Goal: Entertainment & Leisure: Browse casually

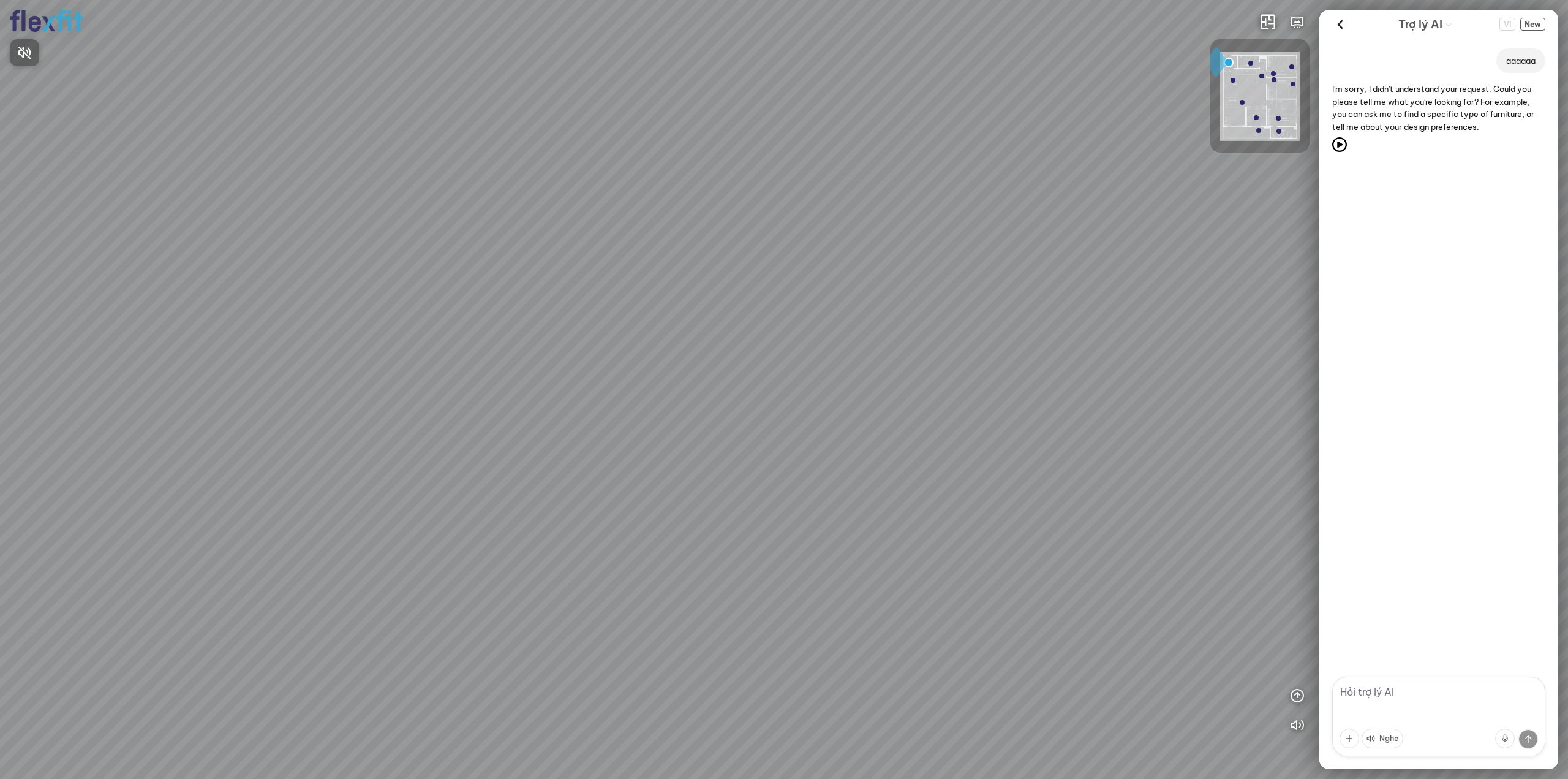
click at [1340, 24] on div at bounding box center [784, 389] width 1568 height 779
click at [1335, 26] on icon at bounding box center [1341, 24] width 19 height 19
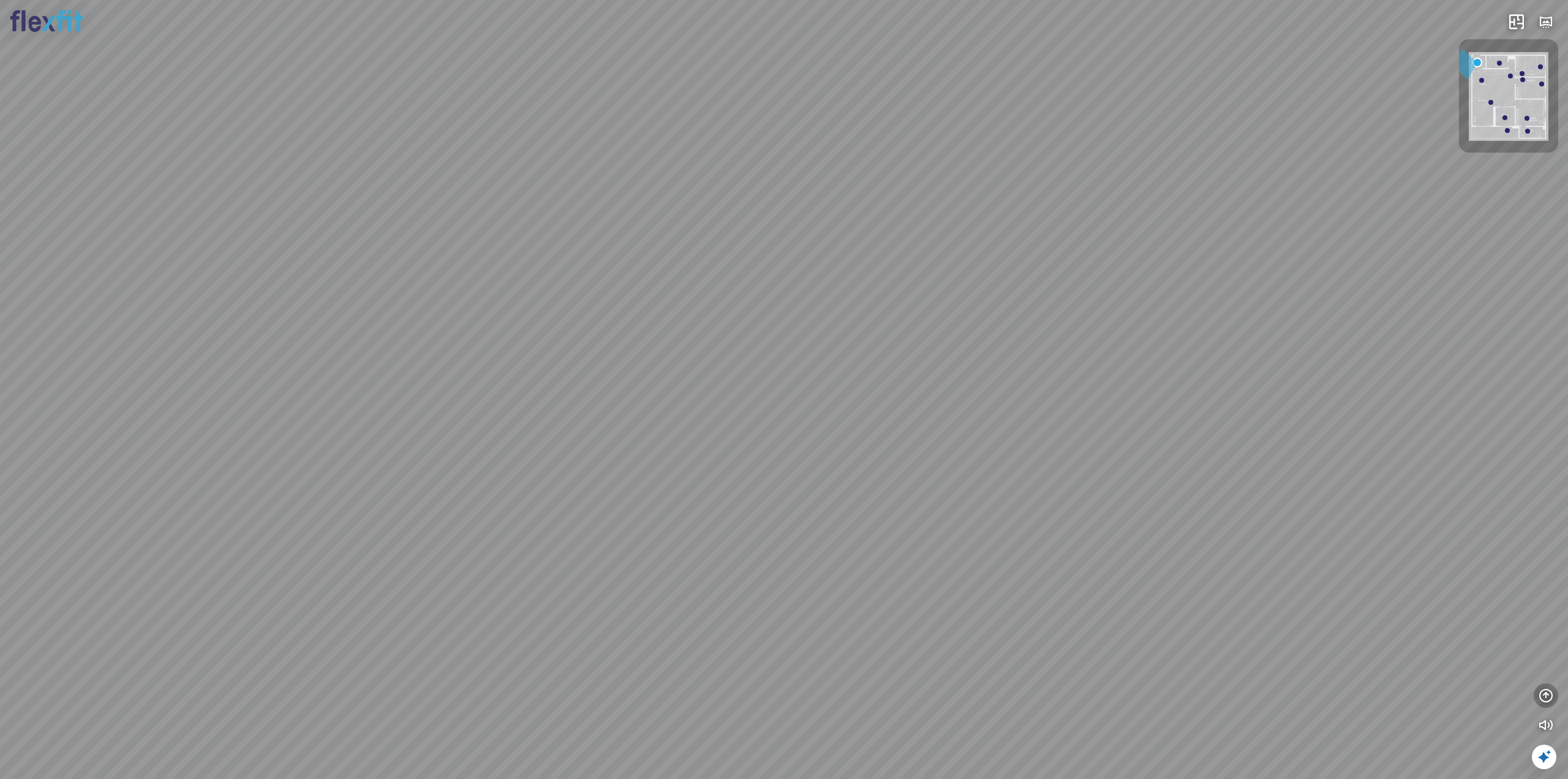
click at [1539, 693] on icon "button" at bounding box center [1547, 695] width 15 height 15
click at [1544, 635] on icon "button" at bounding box center [1547, 637] width 15 height 15
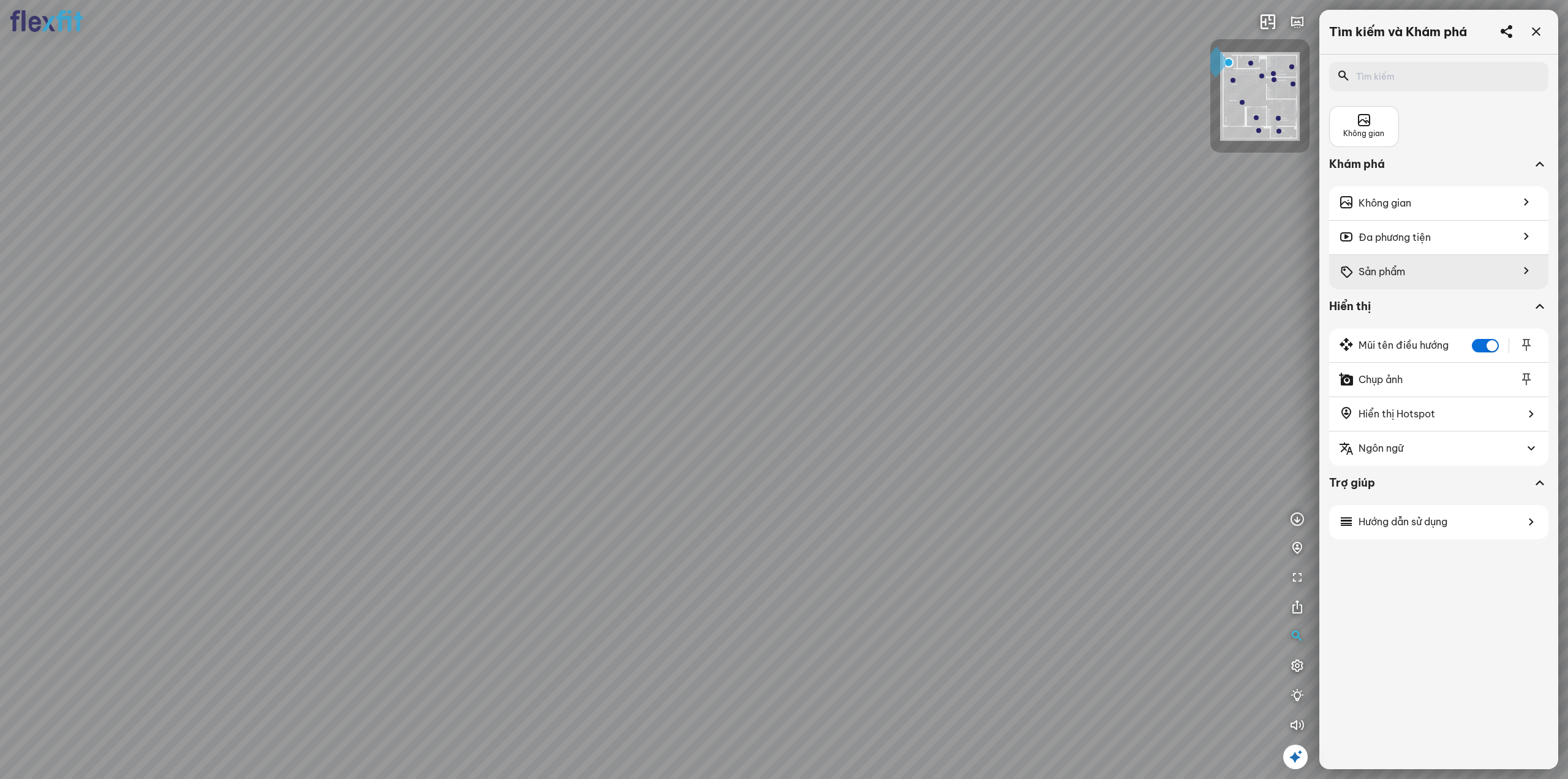
click at [1388, 269] on span "Sản phẩm" at bounding box center [1382, 271] width 46 height 15
